Goal: Information Seeking & Learning: Find specific page/section

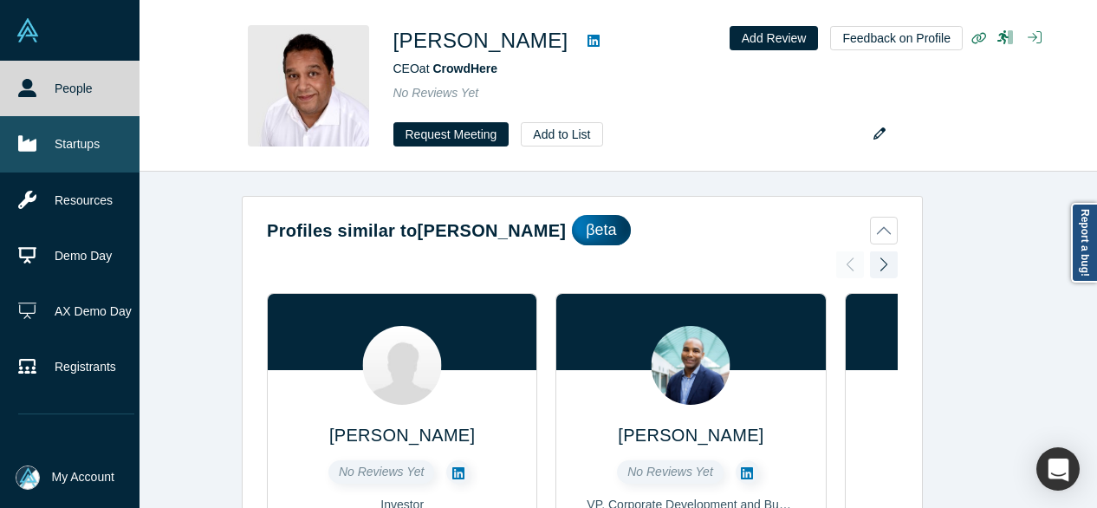
scroll to position [2599, 0]
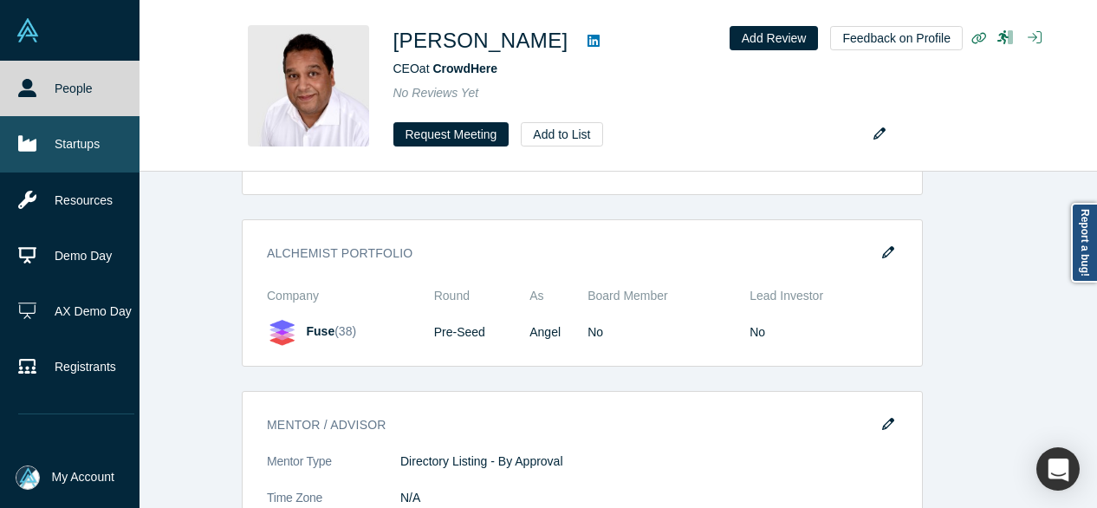
click at [61, 146] on link "Startups" at bounding box center [76, 143] width 152 height 55
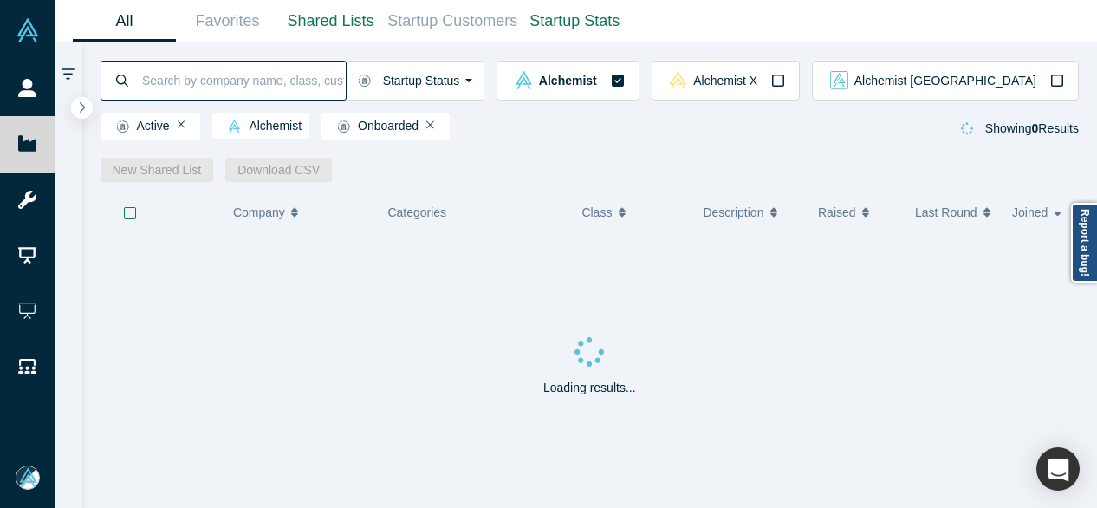
click at [208, 80] on input at bounding box center [242, 80] width 205 height 41
paste input "Intuitive-ai, Inc"
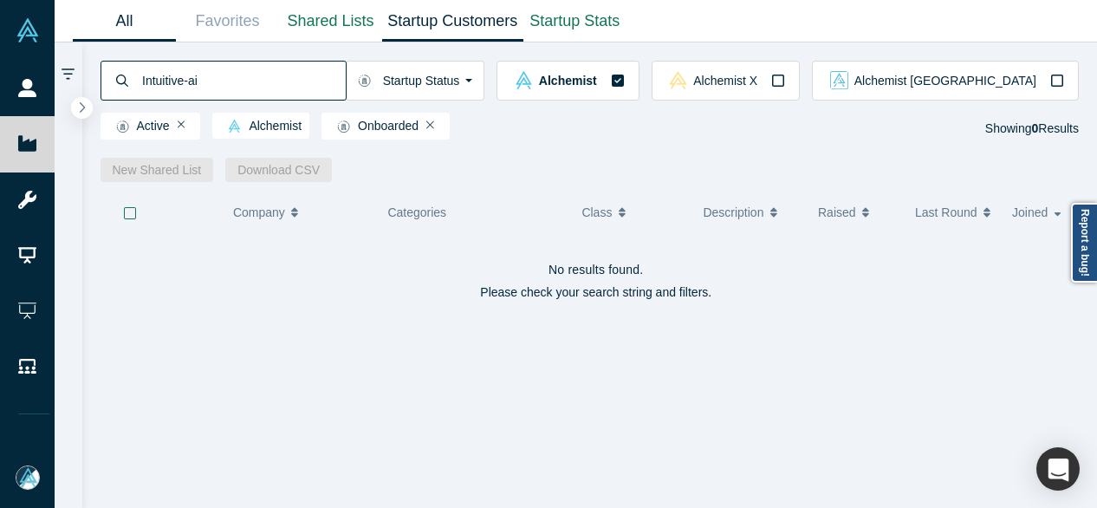
type input "Intuitive-ai"
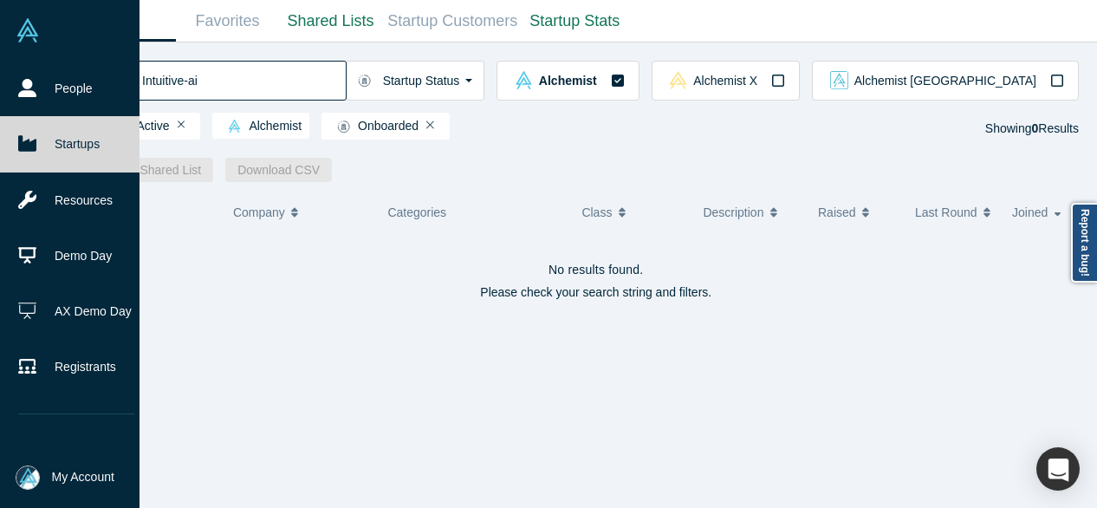
drag, startPoint x: 224, startPoint y: 78, endPoint x: 49, endPoint y: 79, distance: 174.1
click at [104, 79] on div "Intuitive-ai" at bounding box center [224, 81] width 246 height 40
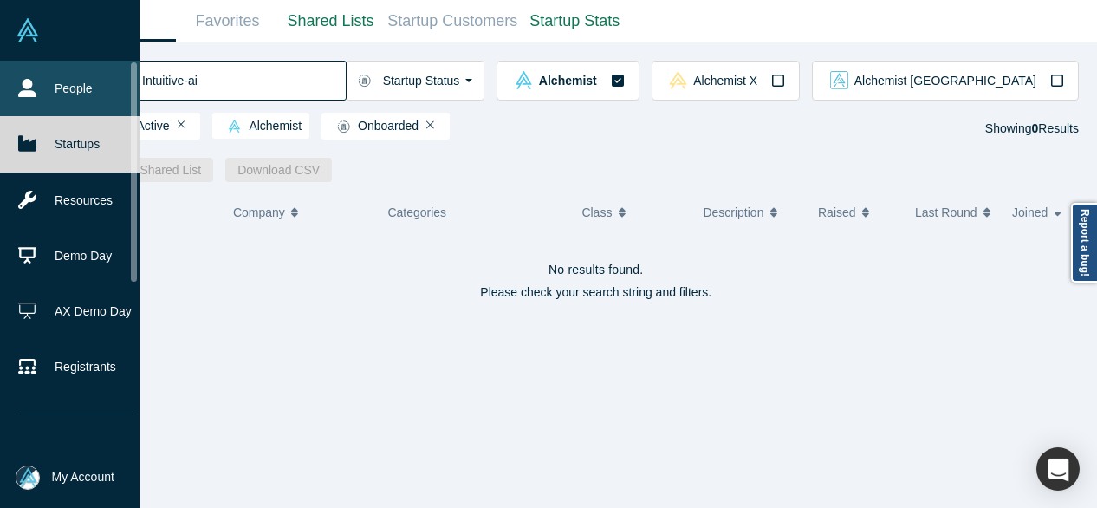
click at [30, 81] on icon at bounding box center [27, 88] width 18 height 18
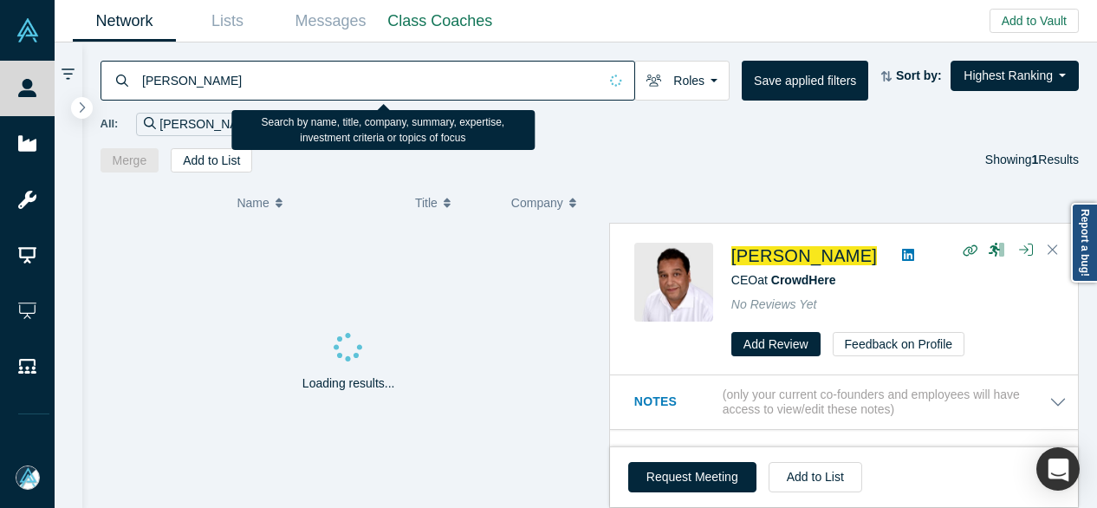
drag, startPoint x: 234, startPoint y: 75, endPoint x: 109, endPoint y: 79, distance: 124.8
click at [109, 79] on div "[PERSON_NAME]" at bounding box center [368, 81] width 535 height 40
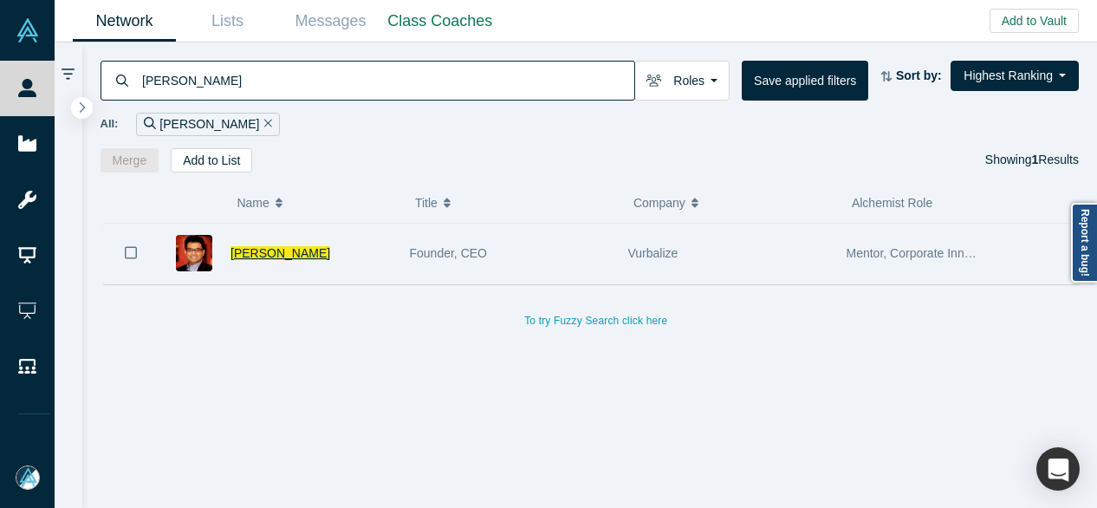
type input "[PERSON_NAME]"
click at [253, 256] on span "[PERSON_NAME]" at bounding box center [280, 253] width 100 height 14
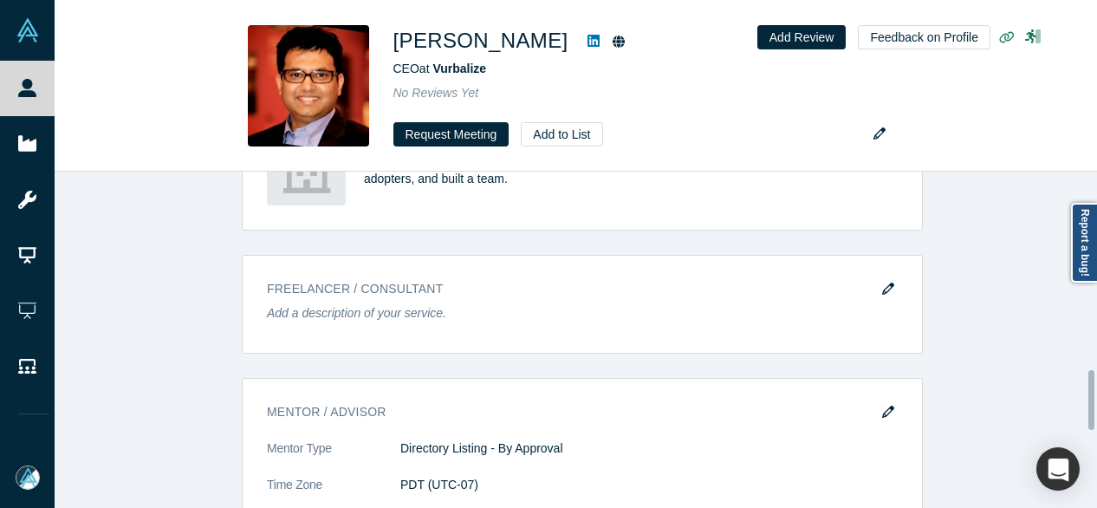
scroll to position [1213, 0]
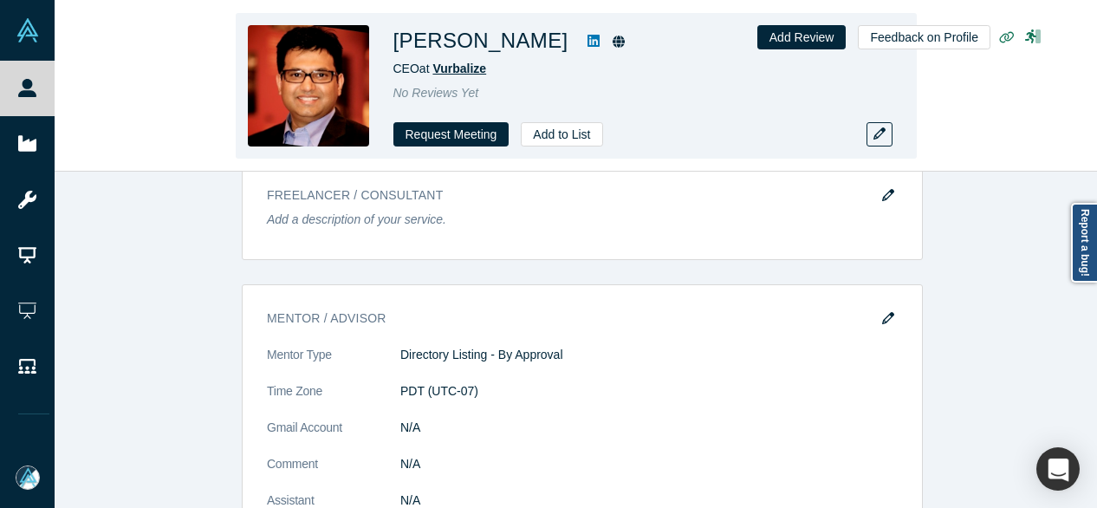
click at [453, 68] on span "Vurbalize" at bounding box center [459, 69] width 54 height 14
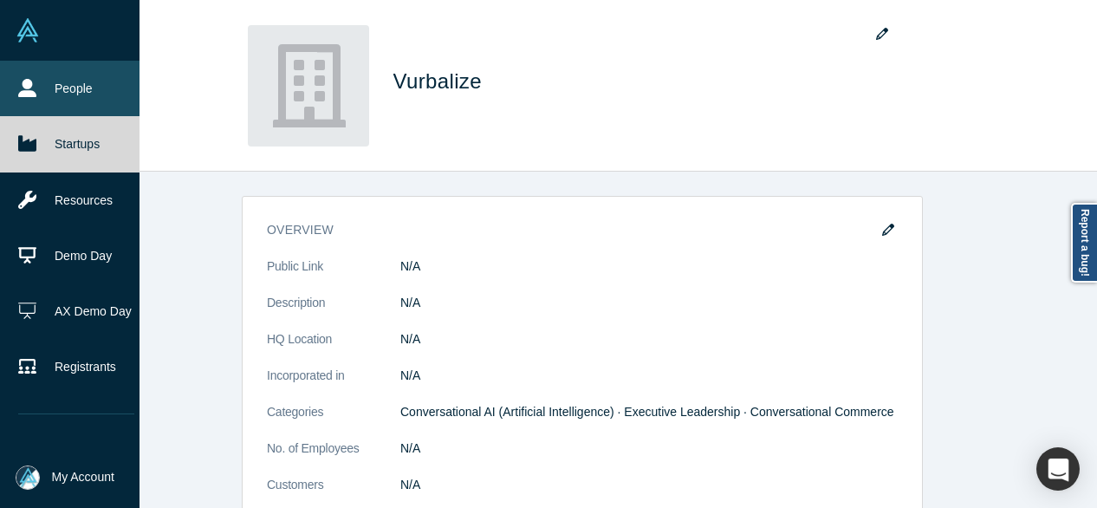
click at [47, 84] on link "People" at bounding box center [76, 88] width 152 height 55
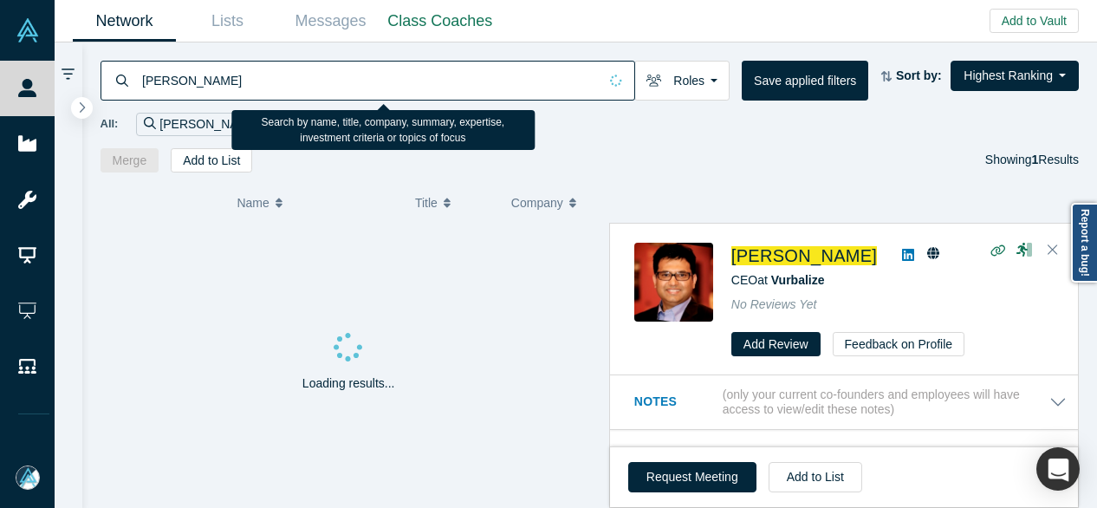
drag, startPoint x: 251, startPoint y: 81, endPoint x: 139, endPoint y: 80, distance: 112.6
click at [139, 80] on div "[PERSON_NAME]" at bounding box center [368, 81] width 535 height 40
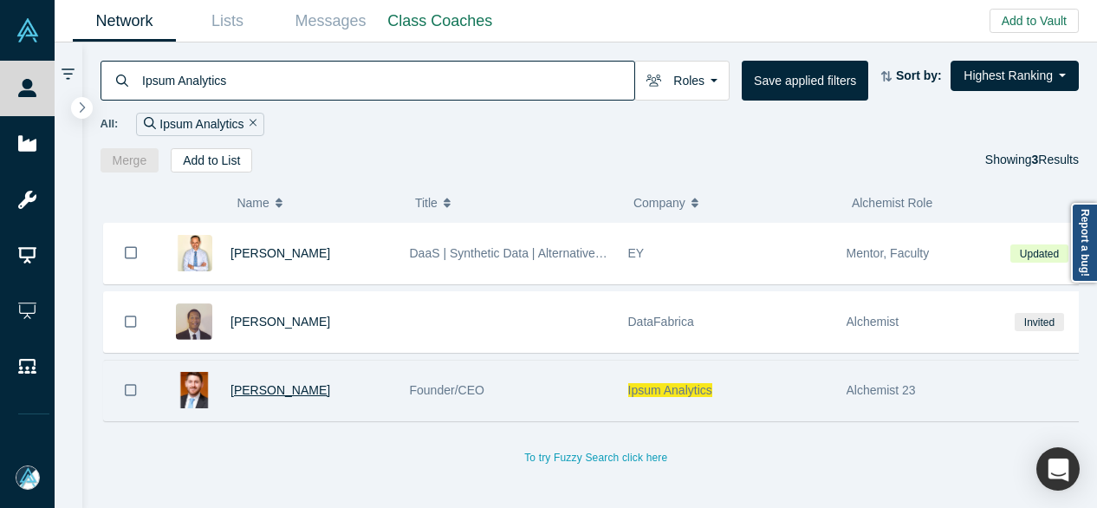
type input "Ipsum Analytics"
click at [269, 386] on span "[PERSON_NAME]" at bounding box center [280, 390] width 100 height 14
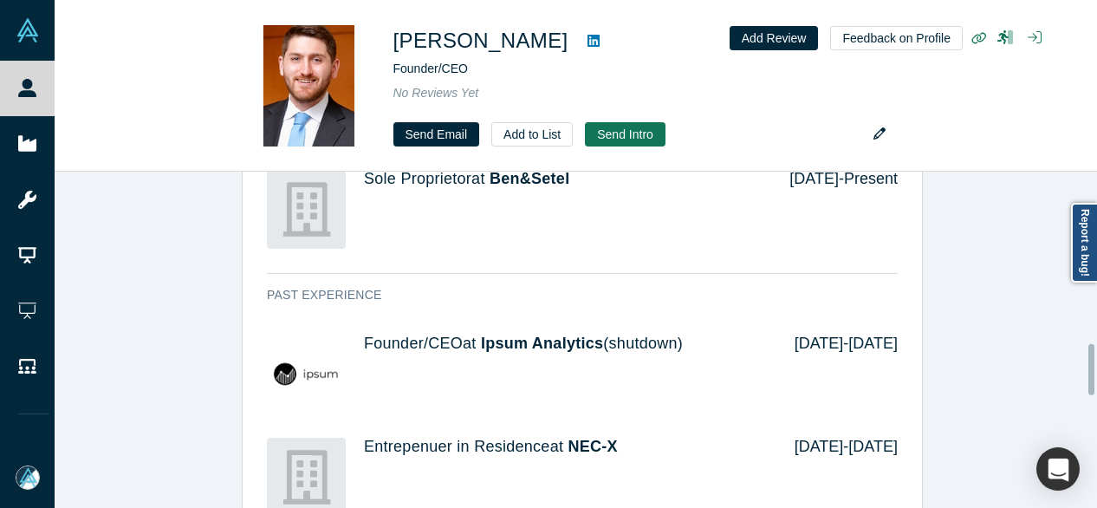
scroll to position [1126, 0]
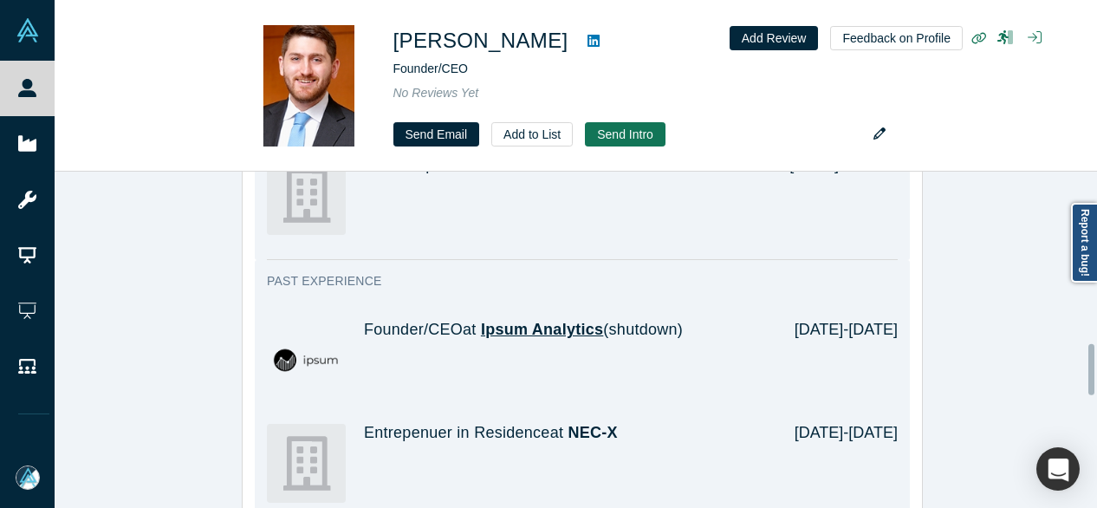
click at [537, 321] on span "Ipsum Analytics" at bounding box center [542, 329] width 122 height 17
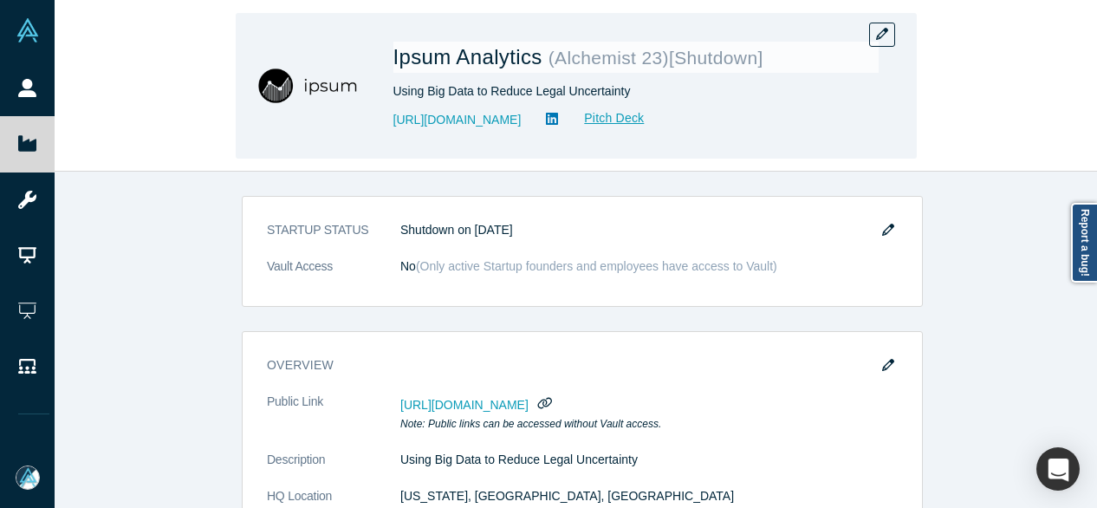
drag, startPoint x: 397, startPoint y: 128, endPoint x: 490, endPoint y: 139, distance: 94.2
click at [520, 127] on div "Ipsum Analytics ( Alchemist 23 ) [Shutdown] Using Big Data to Reduce Legal Unce…" at bounding box center [576, 86] width 681 height 146
click at [289, 120] on img at bounding box center [308, 85] width 121 height 121
click at [703, 100] on div "Using Big Data to Reduce Legal Uncertainty" at bounding box center [635, 91] width 485 height 18
drag, startPoint x: 383, startPoint y: 124, endPoint x: 518, endPoint y: 138, distance: 135.9
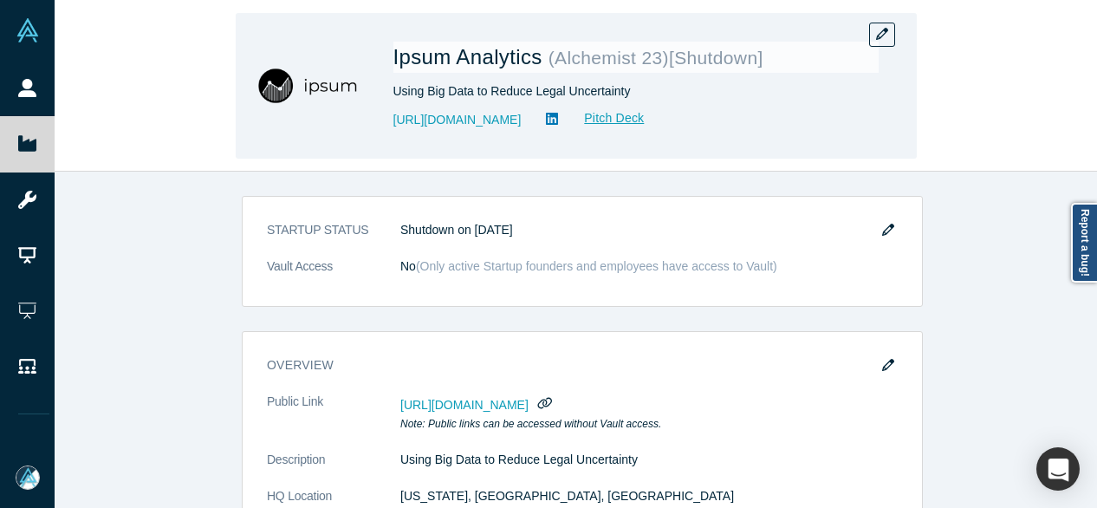
click at [518, 138] on div "Ipsum Analytics ( Alchemist 23 ) [Shutdown] Using Big Data to Reduce Legal Unce…" at bounding box center [576, 86] width 681 height 146
copy link "[URL][DOMAIN_NAME]"
drag, startPoint x: 392, startPoint y: 59, endPoint x: 539, endPoint y: 60, distance: 147.3
click at [539, 60] on div "Ipsum Analytics ( Alchemist 23 ) [Shutdown] Using Big Data to Reduce Legal Unce…" at bounding box center [576, 86] width 681 height 146
copy span "Ipsum Analytics"
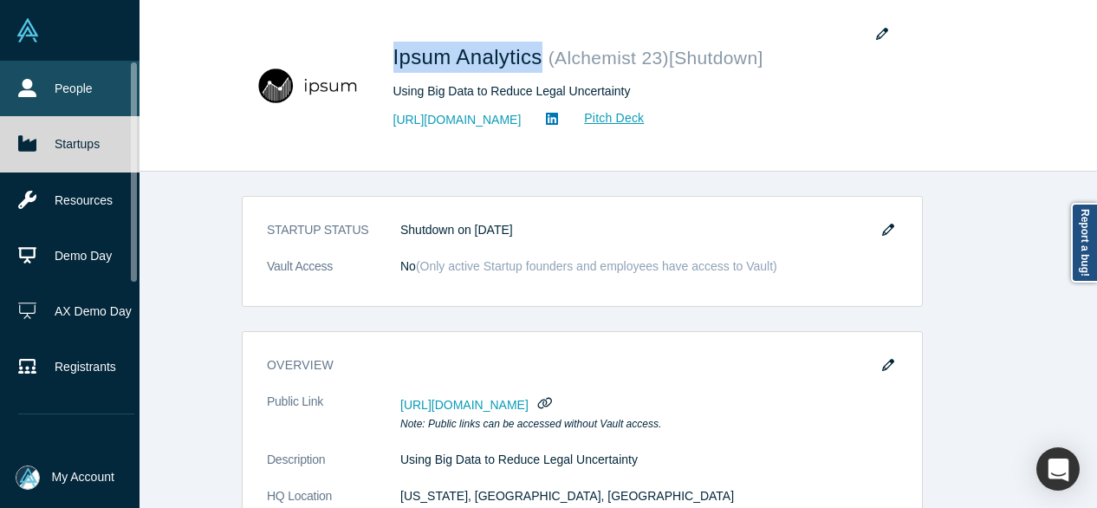
click at [66, 86] on link "People" at bounding box center [76, 88] width 152 height 55
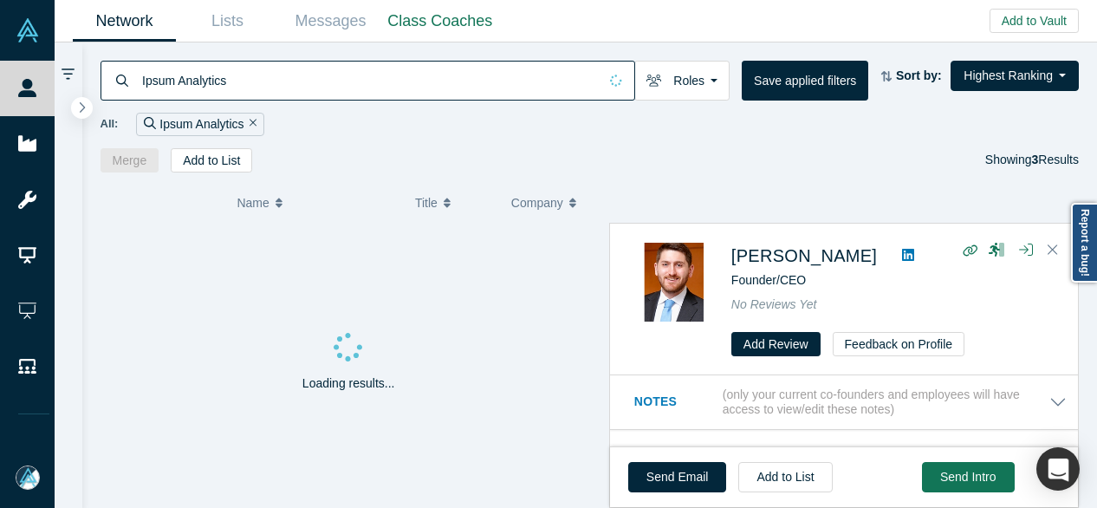
drag, startPoint x: 263, startPoint y: 82, endPoint x: 136, endPoint y: 82, distance: 127.4
click at [136, 82] on div "Ipsum Analytics" at bounding box center [368, 81] width 535 height 40
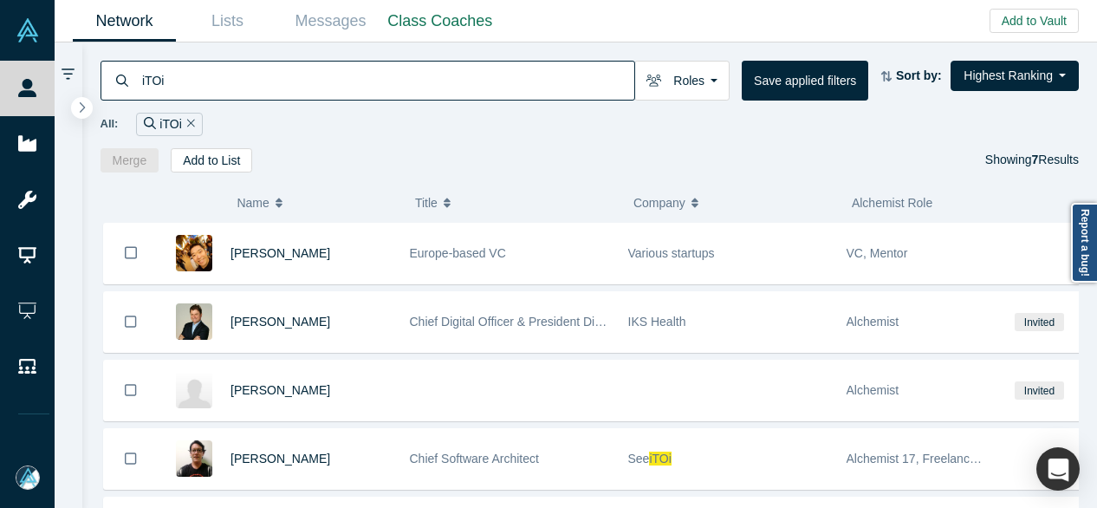
drag, startPoint x: 220, startPoint y: 75, endPoint x: 110, endPoint y: 77, distance: 110.0
click at [110, 77] on div "iTOi" at bounding box center [368, 81] width 535 height 40
paste input "[PERSON_NAME]"
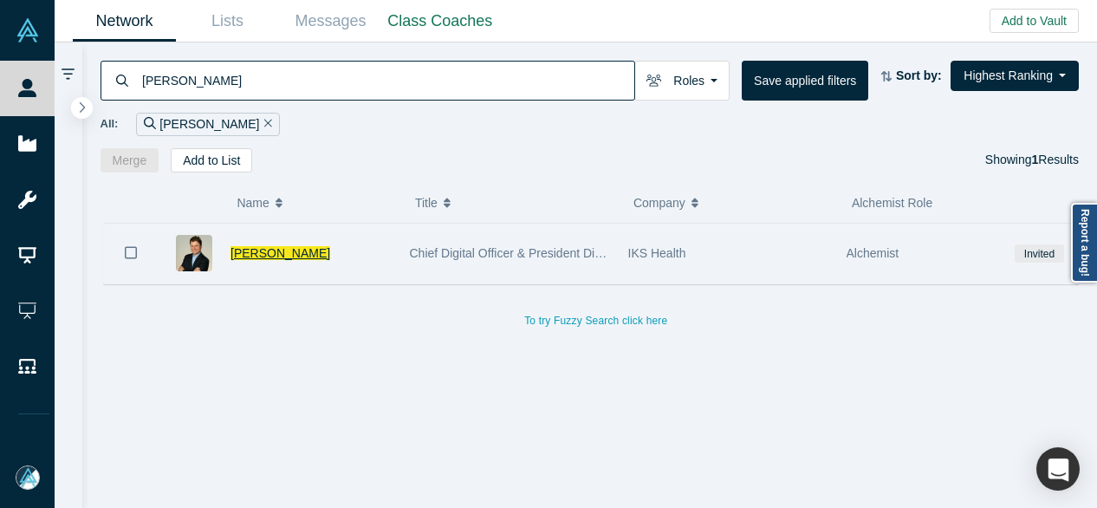
type input "[PERSON_NAME]"
click at [263, 256] on span "[PERSON_NAME]" at bounding box center [280, 253] width 100 height 14
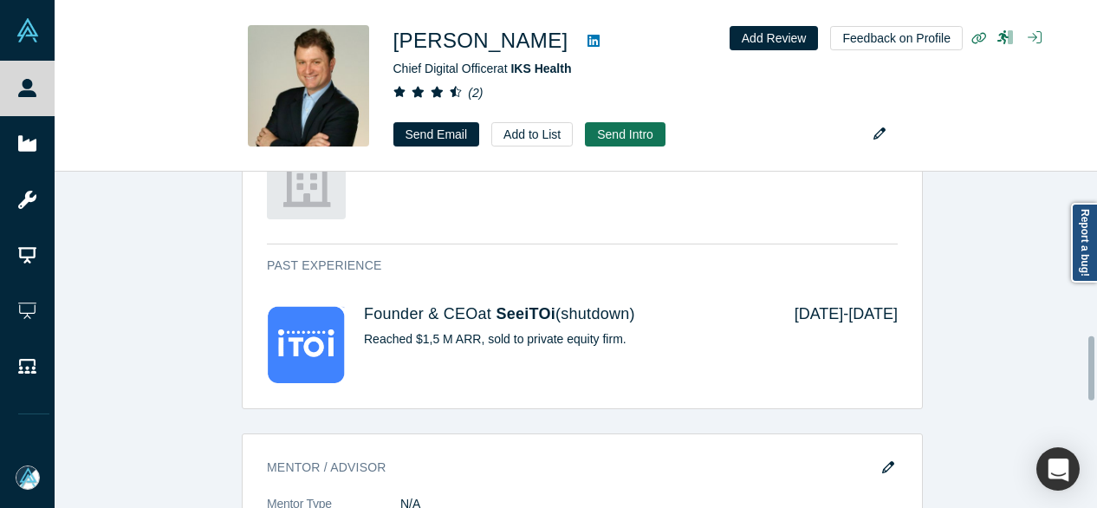
scroll to position [866, 0]
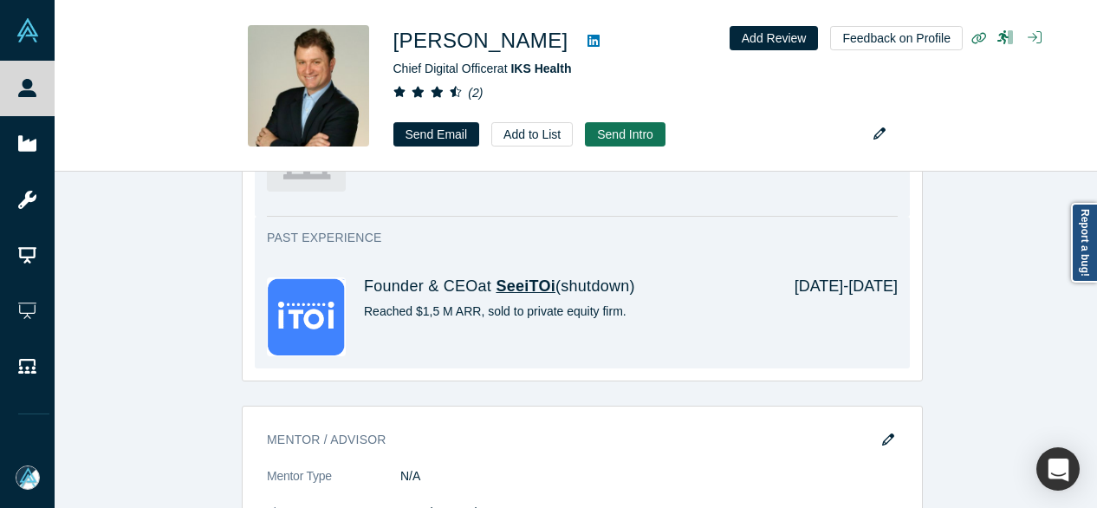
click at [506, 283] on span "SeeiTOi" at bounding box center [526, 285] width 60 height 17
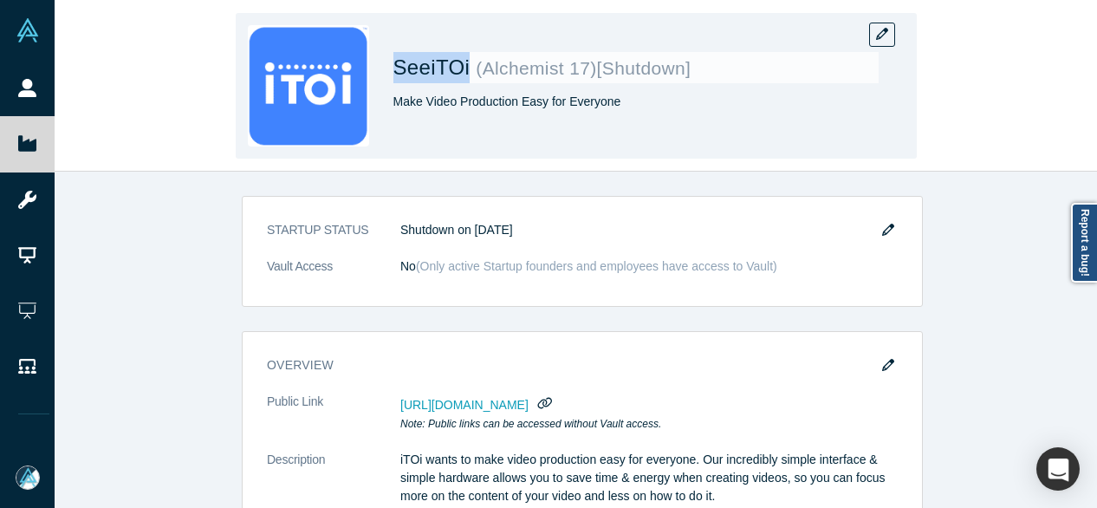
drag, startPoint x: 390, startPoint y: 75, endPoint x: 464, endPoint y: 77, distance: 73.7
click at [464, 77] on div "SeeiTOi ( Alchemist 17 ) [Shutdown] Make Video Production Easy for Everyone" at bounding box center [576, 86] width 681 height 146
copy span "SeeiTOi"
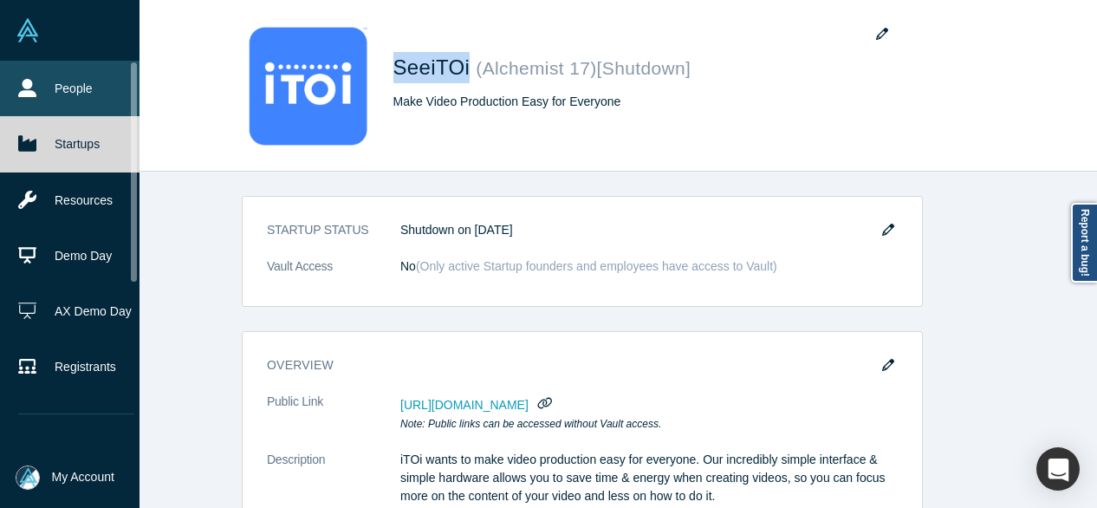
click at [45, 90] on link "People" at bounding box center [76, 88] width 152 height 55
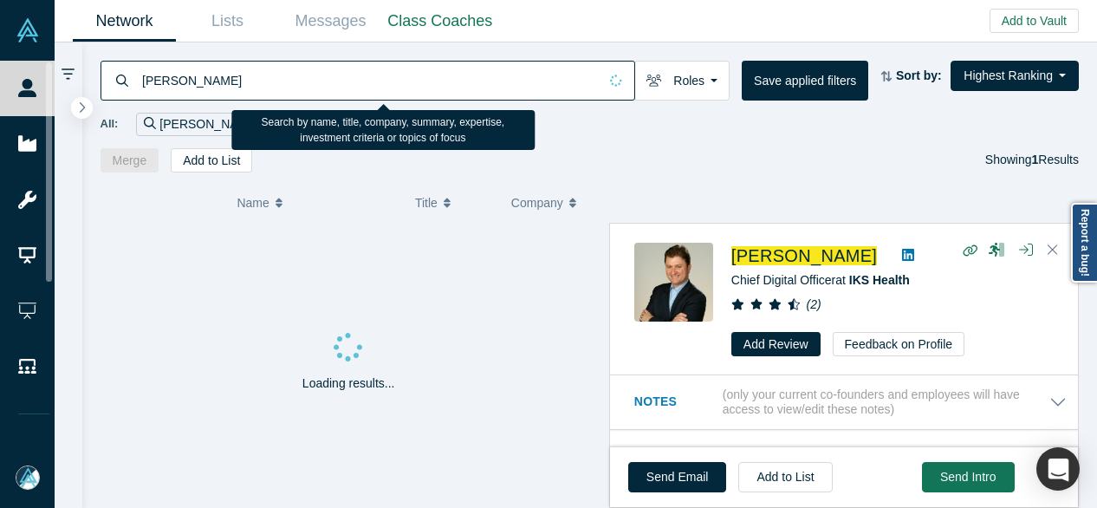
drag, startPoint x: 227, startPoint y: 80, endPoint x: 142, endPoint y: 81, distance: 84.9
click at [142, 81] on input "[PERSON_NAME]" at bounding box center [368, 80] width 457 height 41
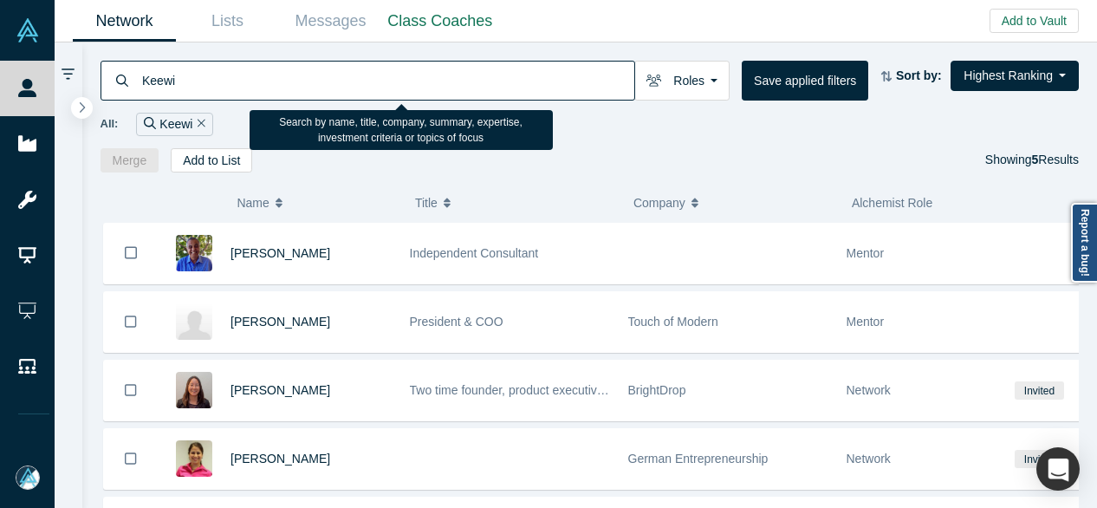
drag, startPoint x: 184, startPoint y: 83, endPoint x: 141, endPoint y: 88, distance: 42.7
click at [141, 88] on input "Keewi" at bounding box center [387, 80] width 494 height 41
paste input "rea Labs"
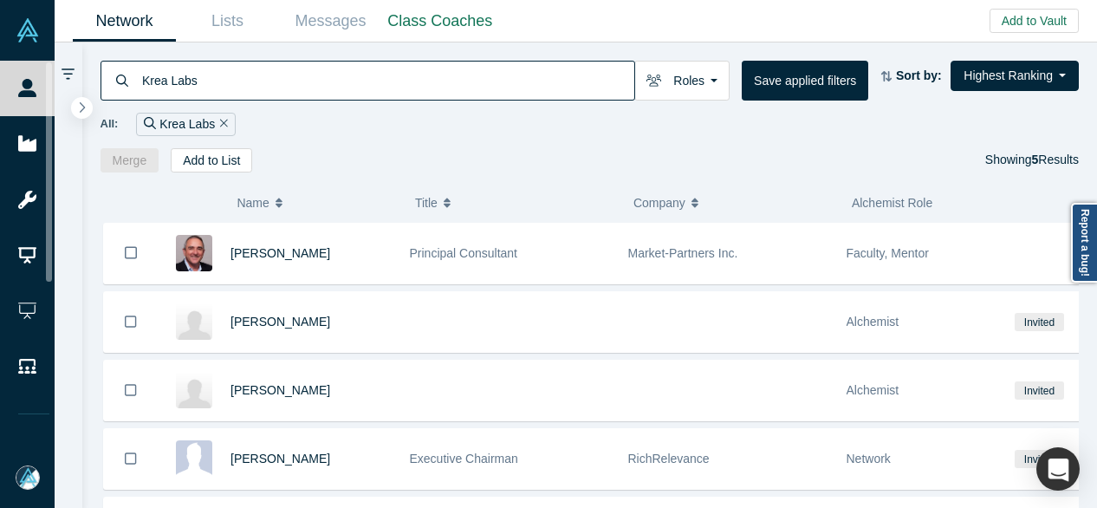
drag, startPoint x: 199, startPoint y: 89, endPoint x: 133, endPoint y: 86, distance: 66.8
click at [133, 86] on div "Krea Labs" at bounding box center [368, 81] width 535 height 40
paste input "[PERSON_NAME]"
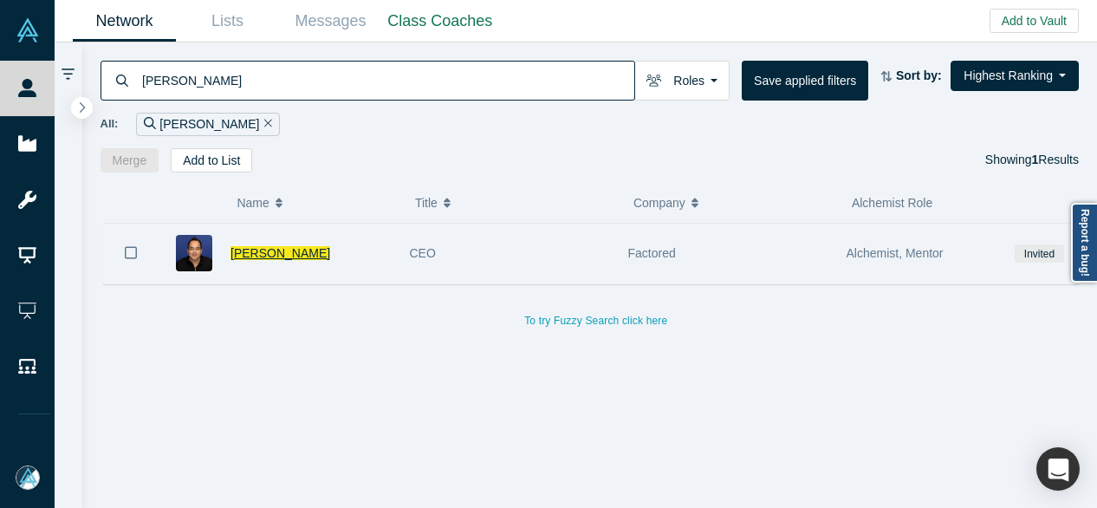
type input "[PERSON_NAME]"
click at [277, 252] on span "[PERSON_NAME]" at bounding box center [280, 253] width 100 height 14
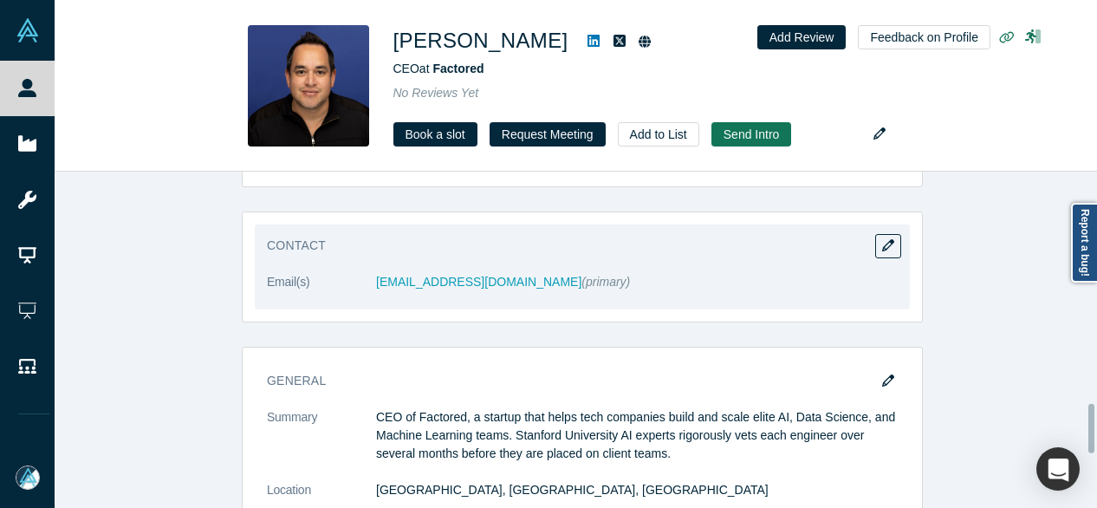
scroll to position [1762, 0]
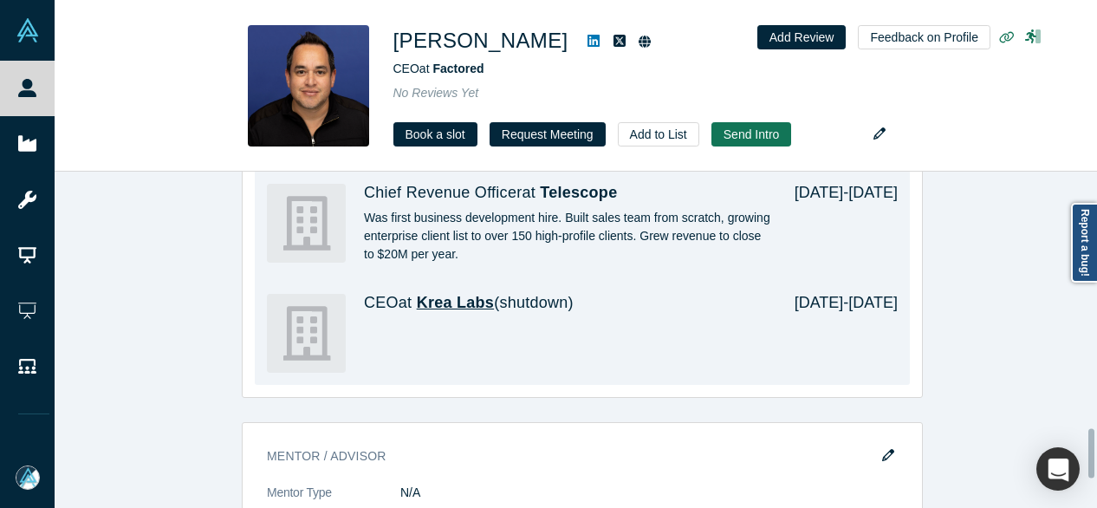
click at [452, 298] on span "Krea Labs" at bounding box center [455, 302] width 77 height 17
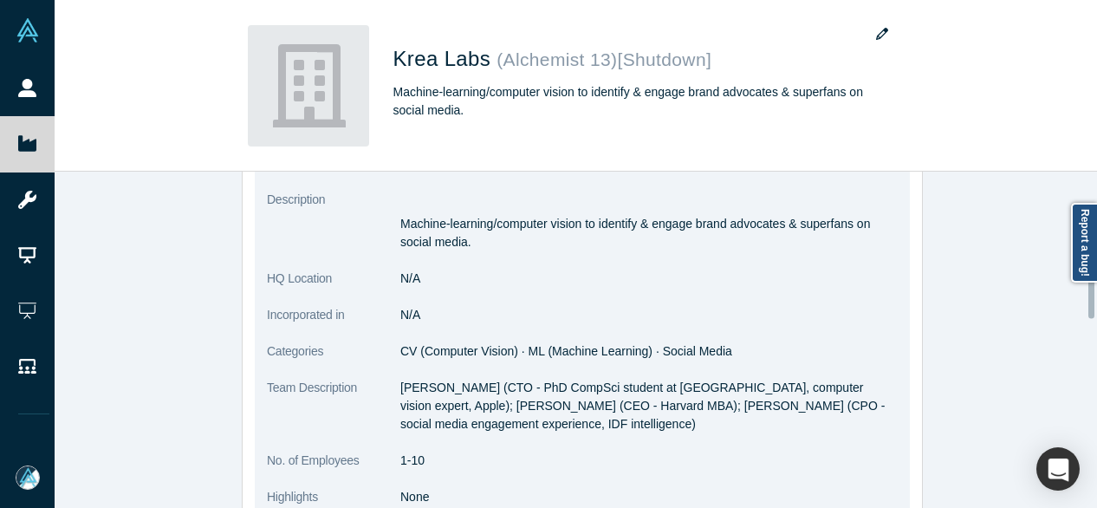
scroll to position [347, 0]
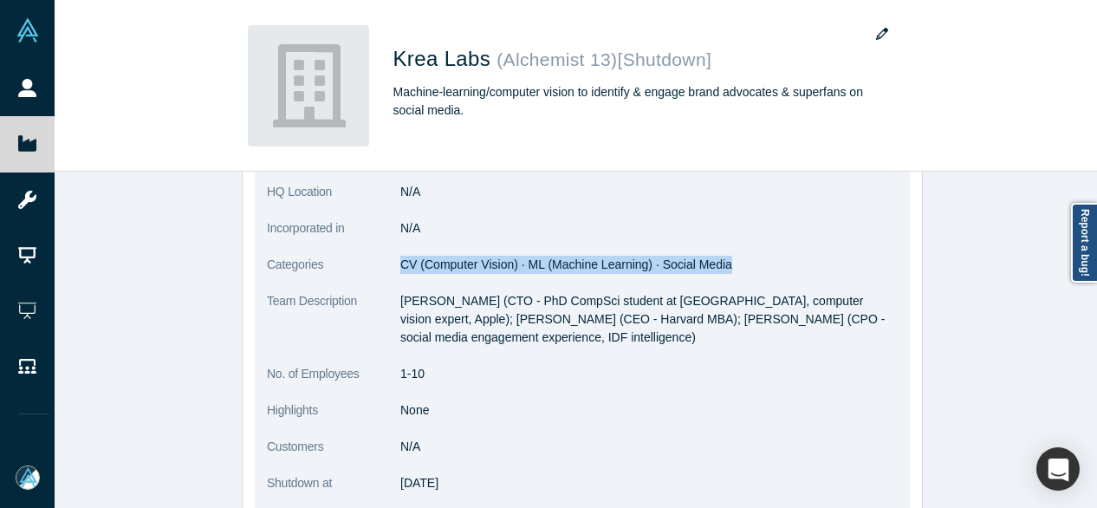
drag, startPoint x: 386, startPoint y: 261, endPoint x: 721, endPoint y: 263, distance: 335.3
click at [721, 263] on dl "Public Link [URL][DOMAIN_NAME] Note: Public links can be accessed without Vault…" at bounding box center [582, 278] width 631 height 464
copy dl "CV (Computer Vision) · ML (Machine Learning) · Social Media"
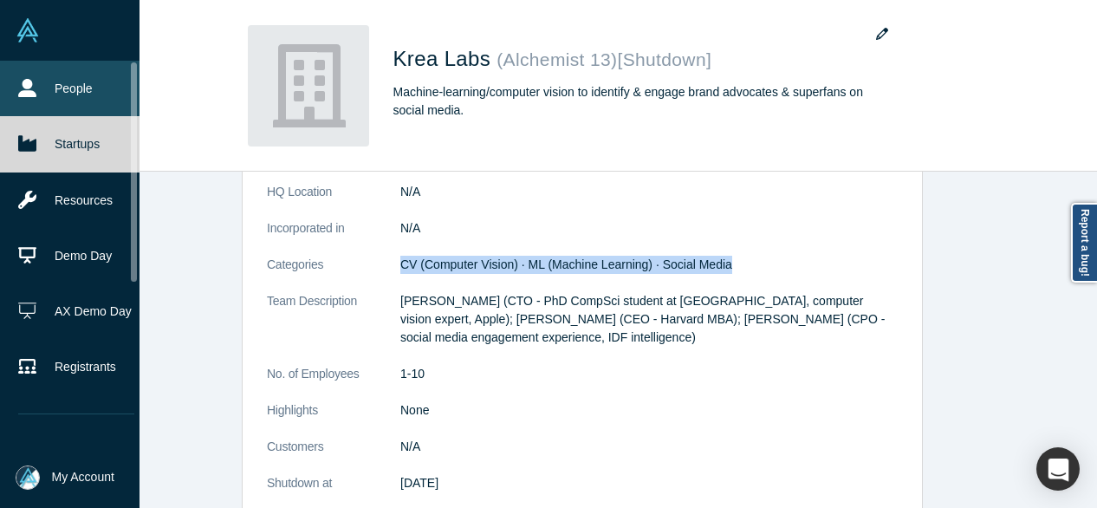
click at [44, 89] on link "People" at bounding box center [76, 88] width 152 height 55
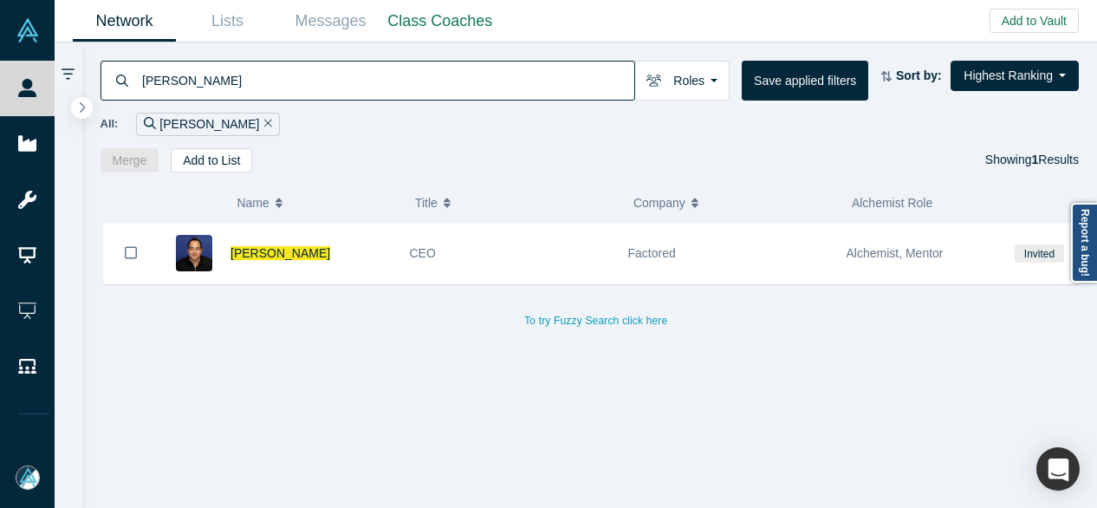
drag, startPoint x: 240, startPoint y: 78, endPoint x: 129, endPoint y: 84, distance: 111.1
click at [129, 84] on div "[PERSON_NAME]" at bounding box center [368, 81] width 535 height 40
paste input "Lean QbD"
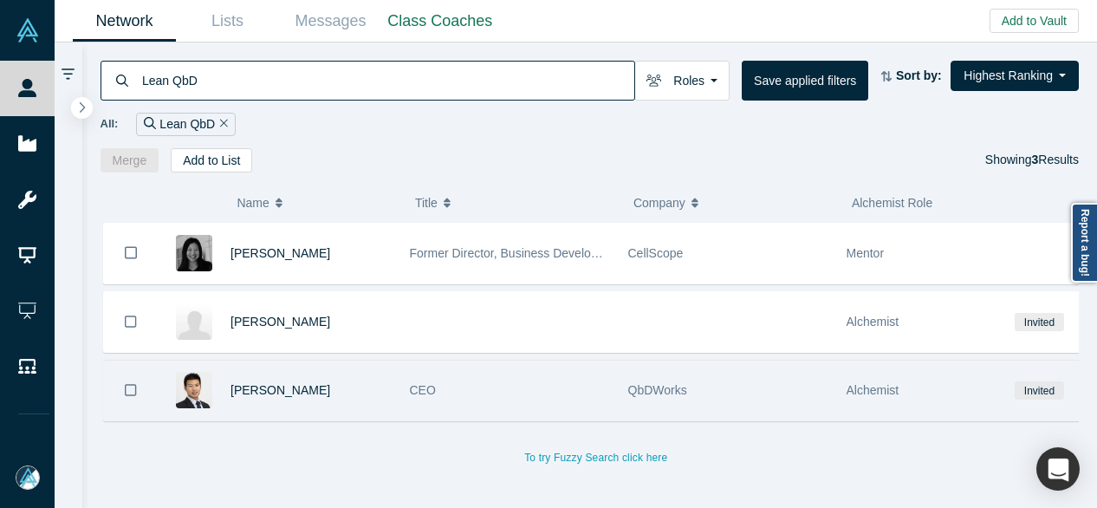
click at [341, 381] on div "[PERSON_NAME]" at bounding box center [310, 390] width 161 height 60
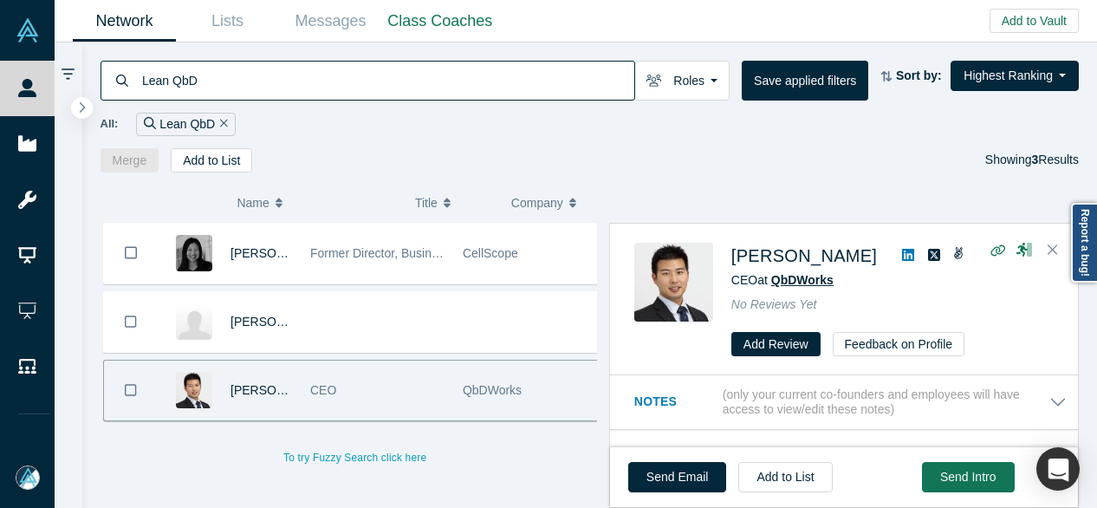
click at [800, 278] on span "QbDWorks" at bounding box center [802, 280] width 62 height 14
drag, startPoint x: 225, startPoint y: 77, endPoint x: 128, endPoint y: 77, distance: 97.0
click at [128, 77] on div "Lean QbD" at bounding box center [368, 81] width 535 height 40
paste input "ndsnap"
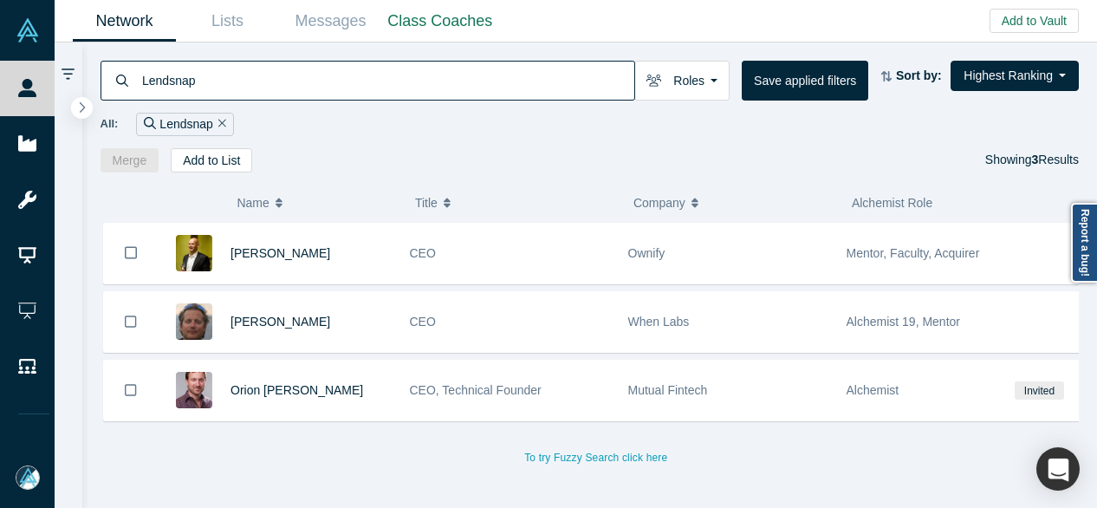
drag, startPoint x: 277, startPoint y: 75, endPoint x: 133, endPoint y: 79, distance: 144.7
click at [133, 79] on div "Lendsnap" at bounding box center [368, 81] width 535 height 40
paste input "oo"
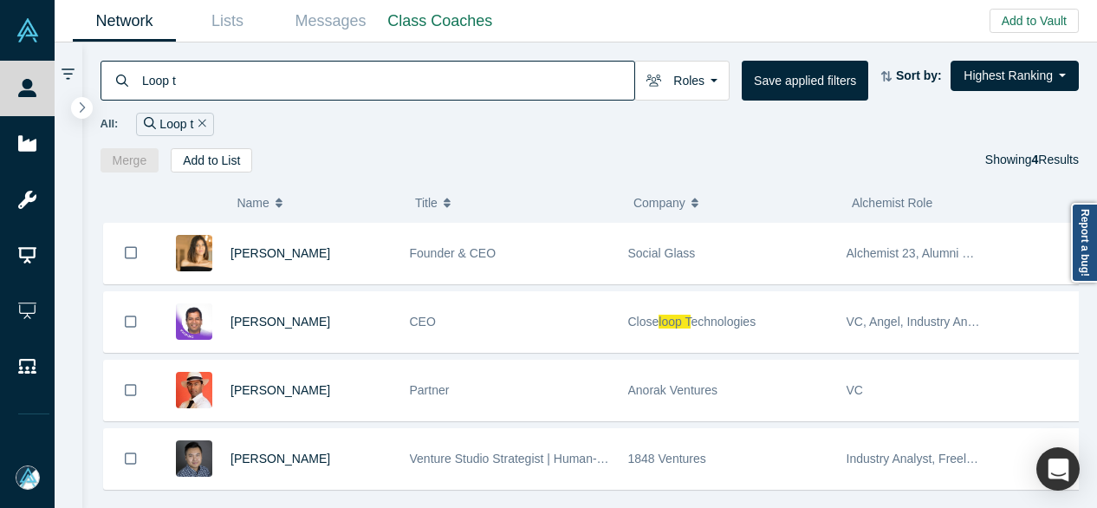
drag, startPoint x: 225, startPoint y: 75, endPoint x: 132, endPoint y: 74, distance: 93.6
click at [132, 74] on div "Loop t" at bounding box center [368, 81] width 535 height 40
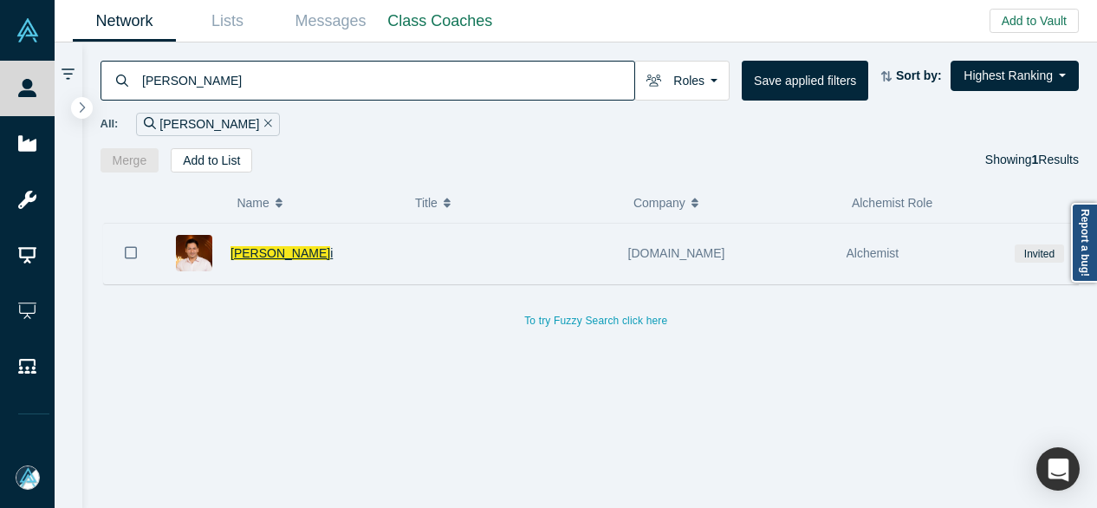
type input "[PERSON_NAME]"
click at [261, 250] on span "[PERSON_NAME]" at bounding box center [280, 253] width 100 height 14
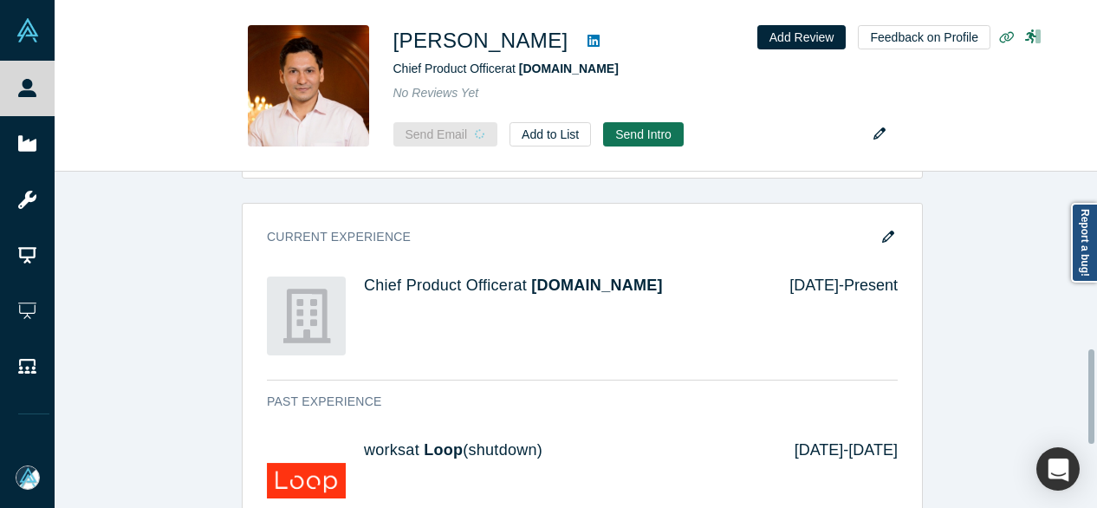
scroll to position [693, 0]
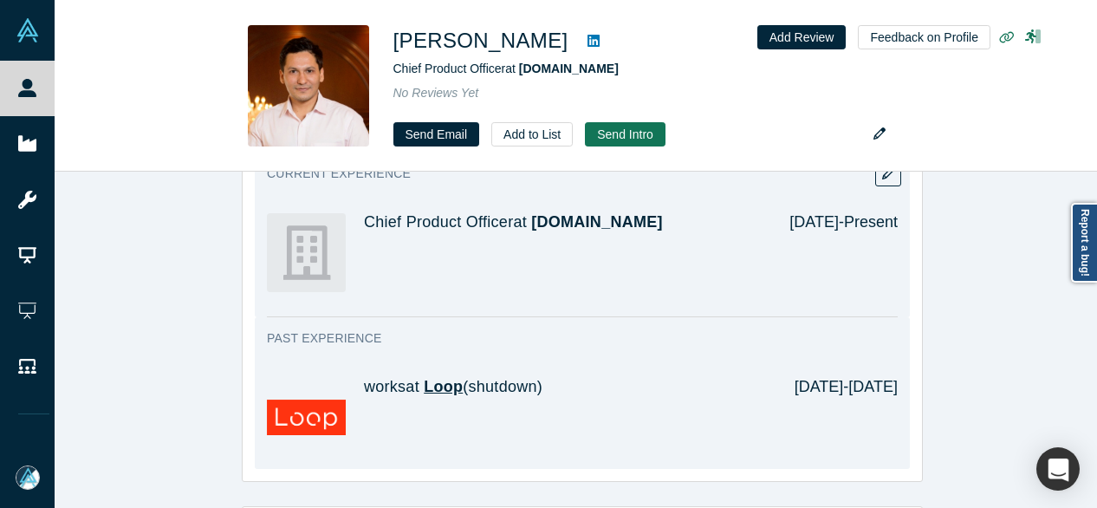
click at [440, 388] on span "Loop" at bounding box center [443, 386] width 39 height 17
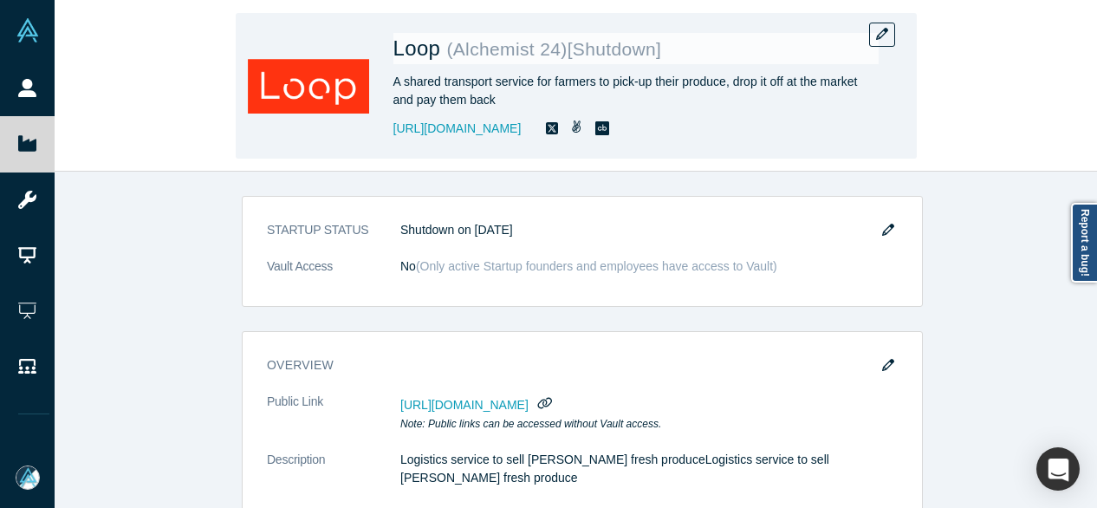
drag, startPoint x: 386, startPoint y: 139, endPoint x: 513, endPoint y: 141, distance: 127.4
click at [513, 141] on div "Loop ( Alchemist 24 ) [Shutdown] A shared transport service for farmers to pick…" at bounding box center [576, 86] width 681 height 146
copy link "[URL][DOMAIN_NAME]"
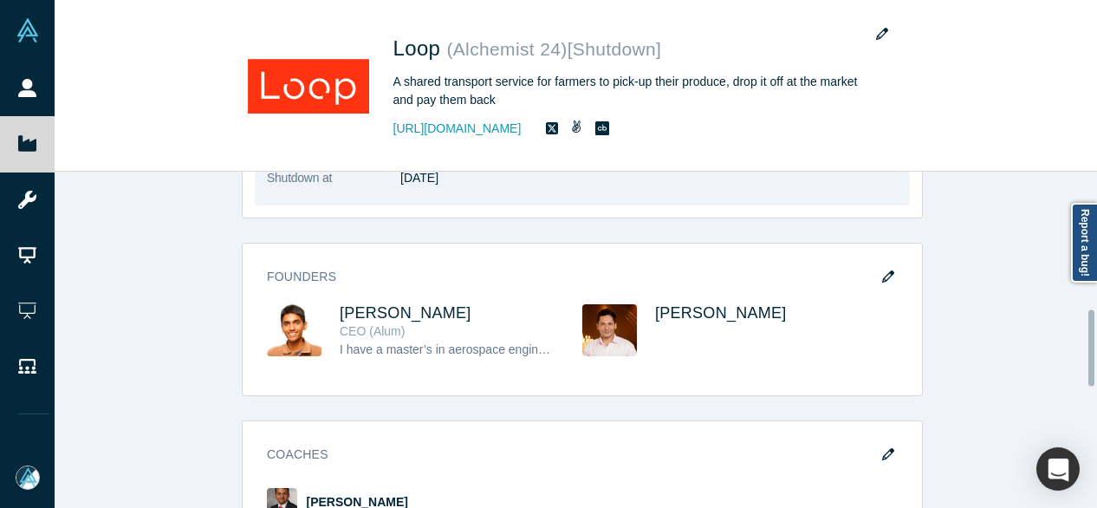
scroll to position [606, 0]
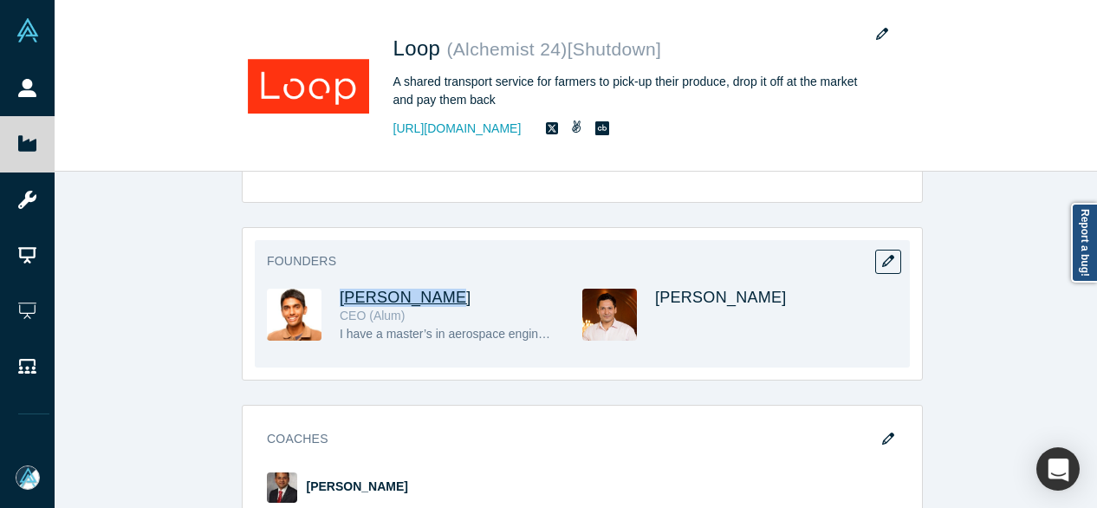
drag, startPoint x: 429, startPoint y: 276, endPoint x: 336, endPoint y: 273, distance: 92.8
click at [340, 289] on h3 "[PERSON_NAME]" at bounding box center [445, 298] width 211 height 18
copy span "[PERSON_NAME]"
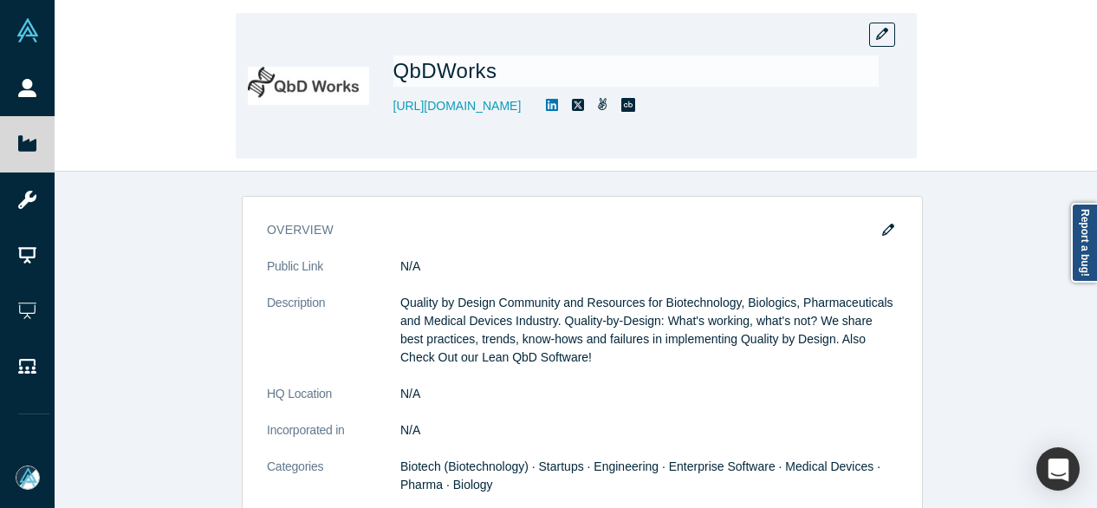
drag, startPoint x: 387, startPoint y: 119, endPoint x: 503, endPoint y: 115, distance: 116.1
click at [503, 115] on div "QbDWorks http://qbdworks.com" at bounding box center [576, 86] width 681 height 146
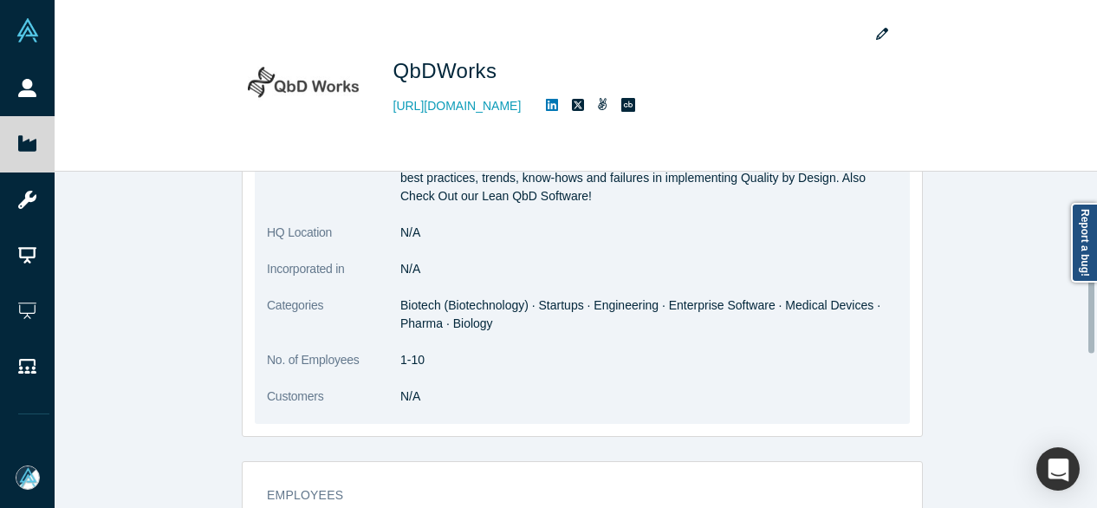
scroll to position [173, 0]
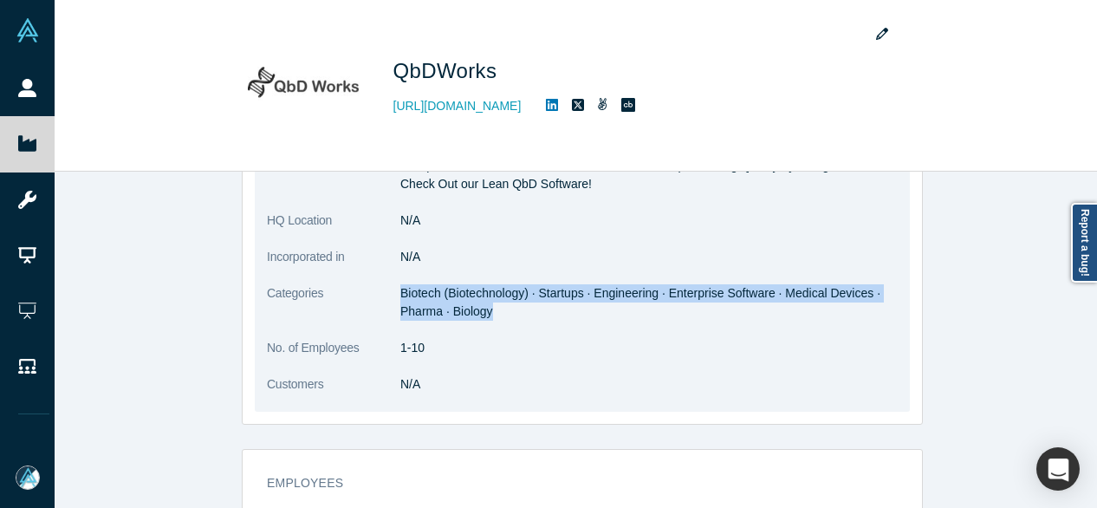
drag, startPoint x: 393, startPoint y: 295, endPoint x: 482, endPoint y: 311, distance: 89.9
click at [482, 311] on span "Biotech (Biotechnology) · Startups · Engineering · Enterprise Software · Medica…" at bounding box center [640, 302] width 480 height 32
copy span "Biotech (Biotechnology) · Startups · Engineering · Enterprise Software · Medica…"
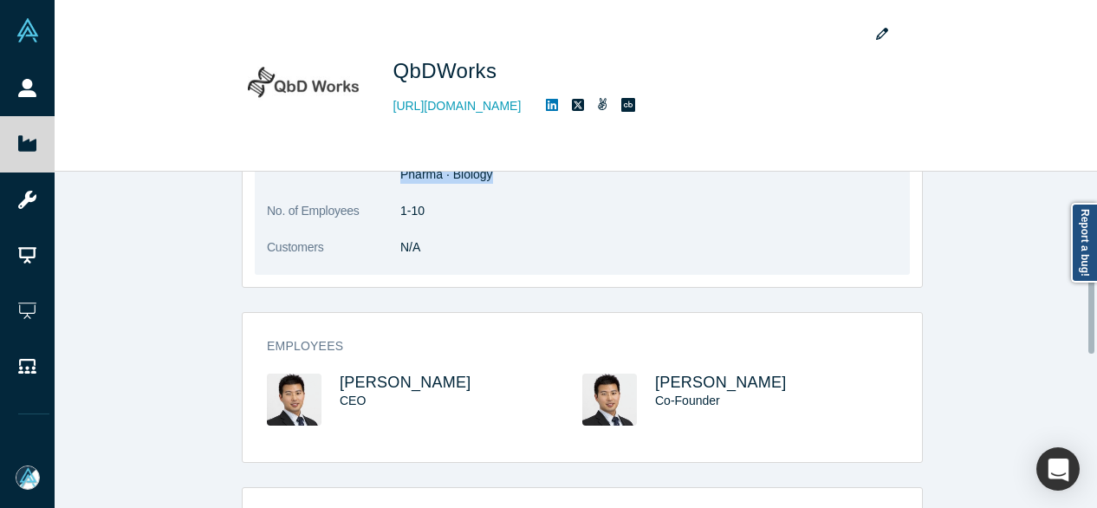
scroll to position [433, 0]
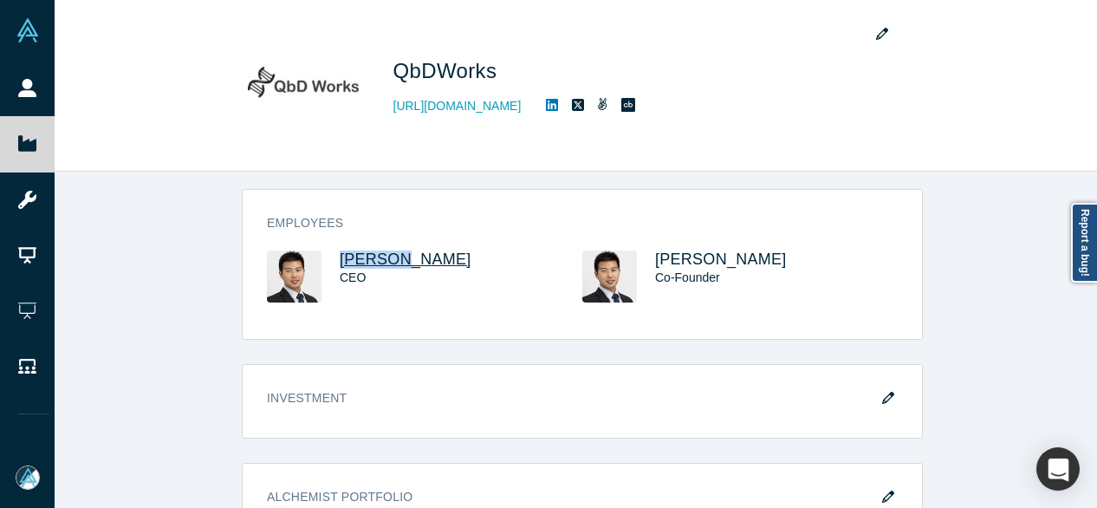
drag, startPoint x: 410, startPoint y: 263, endPoint x: 333, endPoint y: 256, distance: 77.5
click at [340, 256] on h3 "[PERSON_NAME]" at bounding box center [445, 259] width 211 height 18
copy span "[PERSON_NAME]"
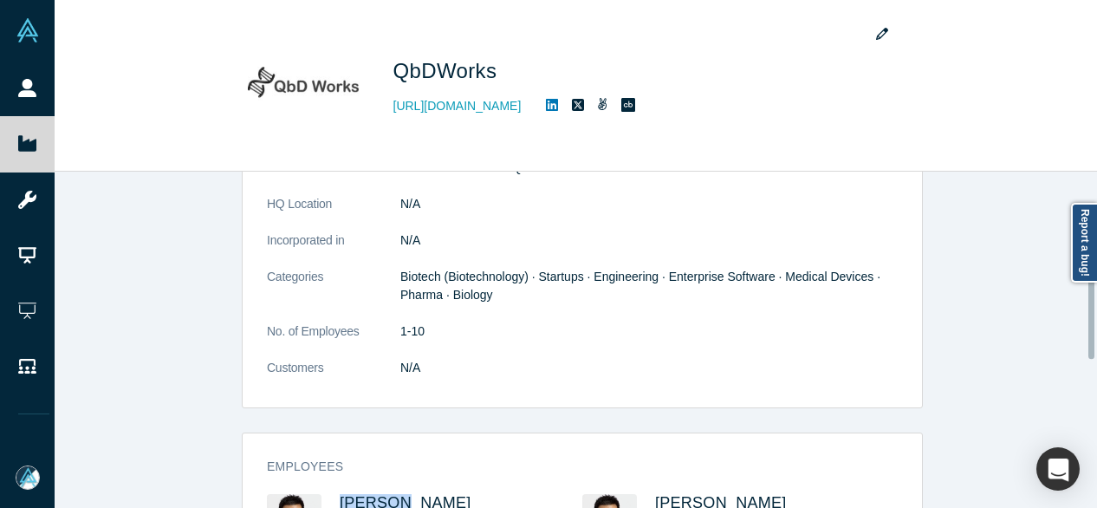
scroll to position [173, 0]
